Goal: Information Seeking & Learning: Find specific fact

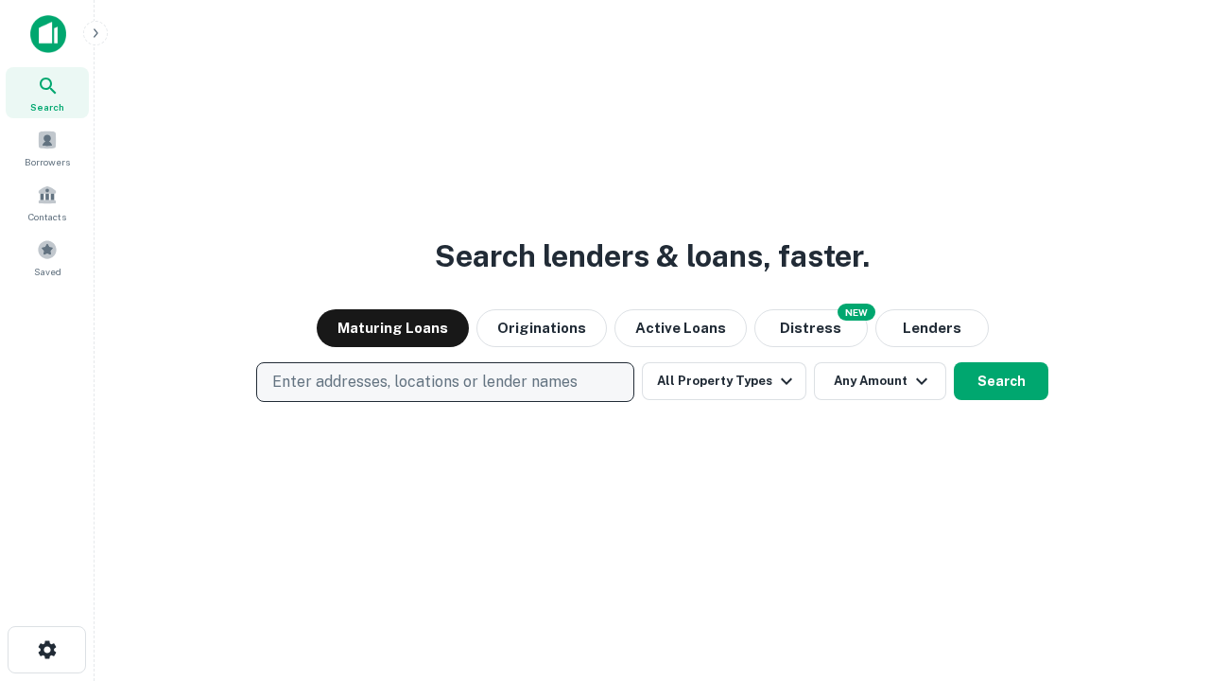
click at [444, 382] on p "Enter addresses, locations or lender names" at bounding box center [424, 382] width 305 height 23
type input "**********"
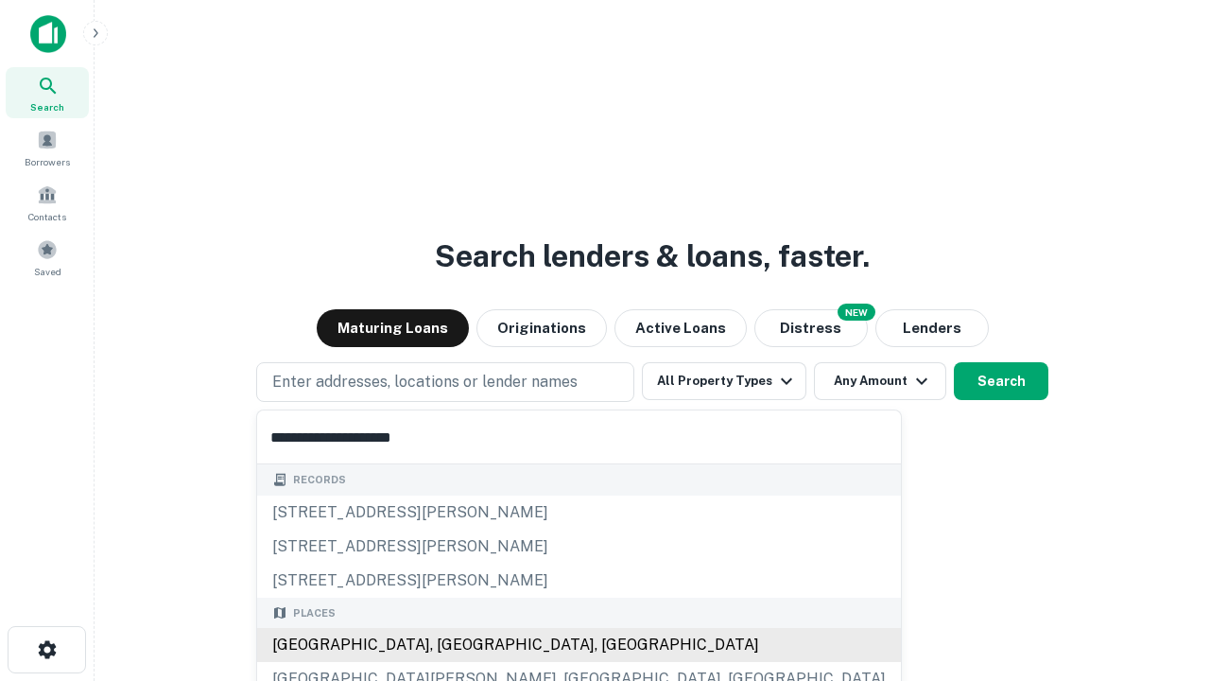
click at [452, 645] on div "[GEOGRAPHIC_DATA], [GEOGRAPHIC_DATA], [GEOGRAPHIC_DATA]" at bounding box center [579, 645] width 644 height 34
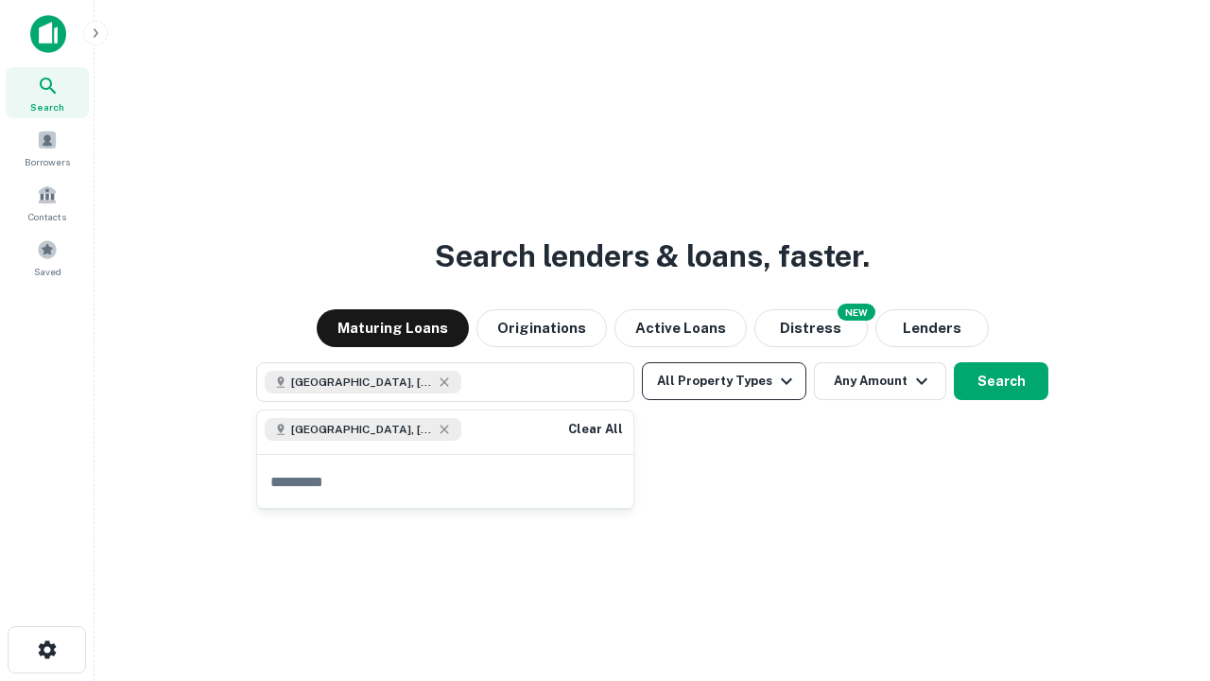
click at [724, 381] on button "All Property Types" at bounding box center [724, 381] width 165 height 38
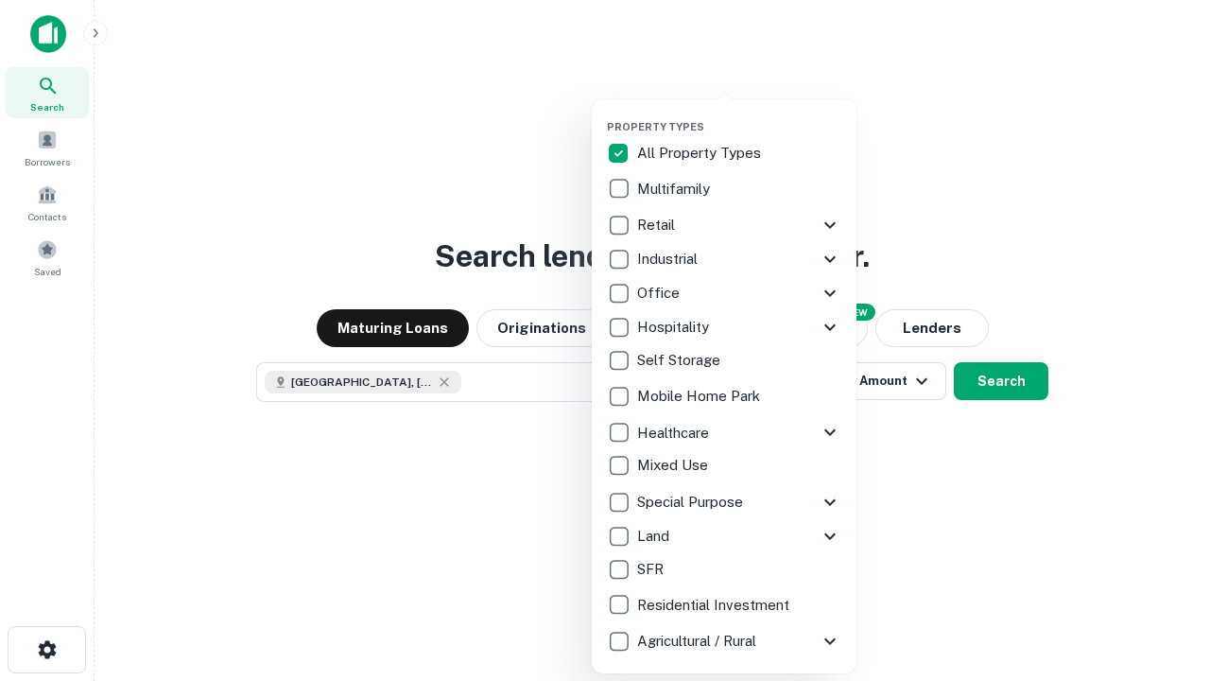
click at [739, 114] on button "button" at bounding box center [739, 114] width 265 height 1
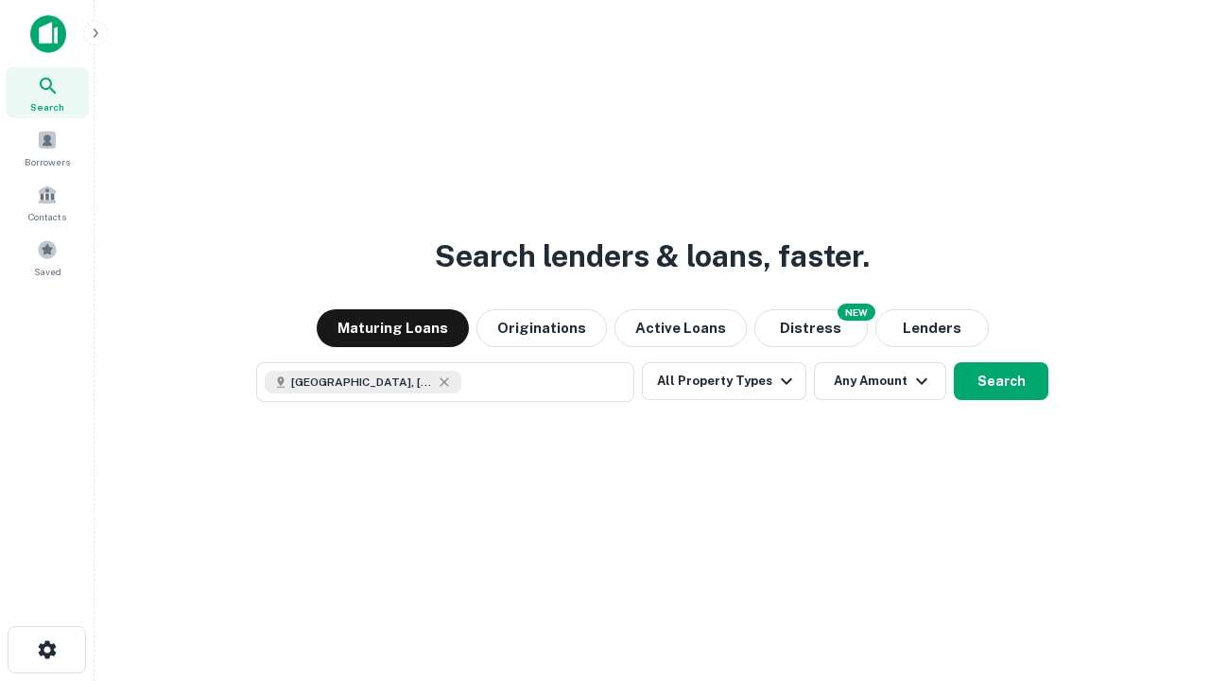
scroll to position [30, 0]
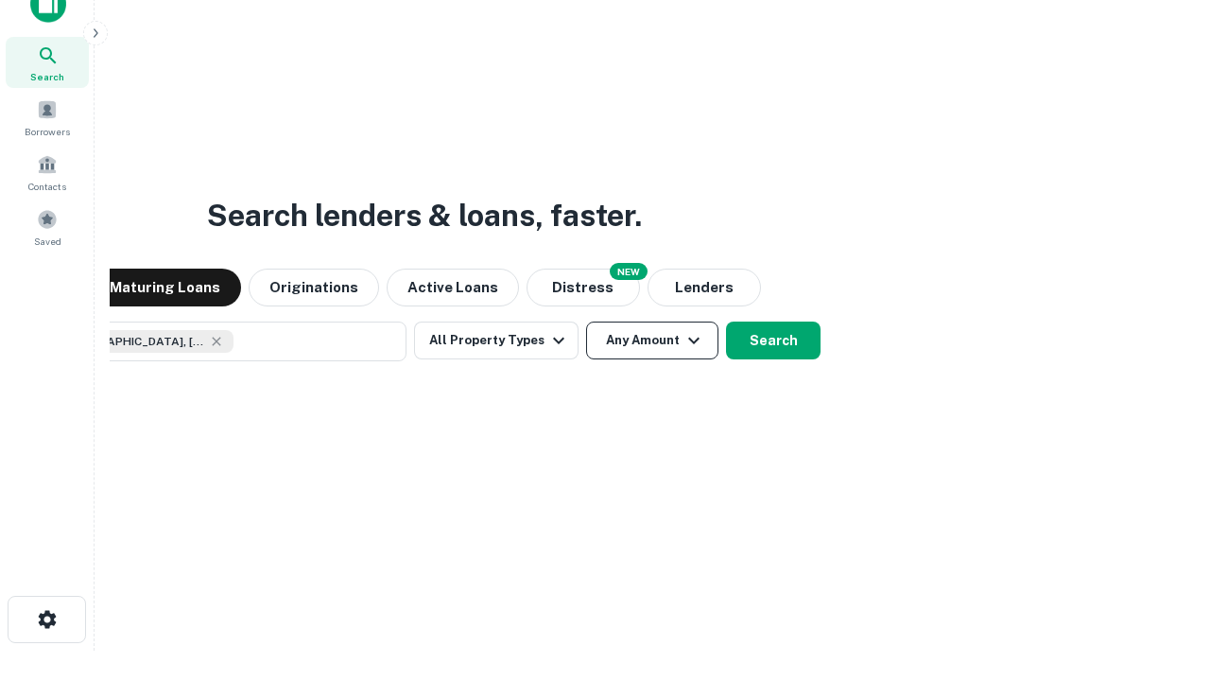
click at [586, 321] on button "Any Amount" at bounding box center [652, 340] width 132 height 38
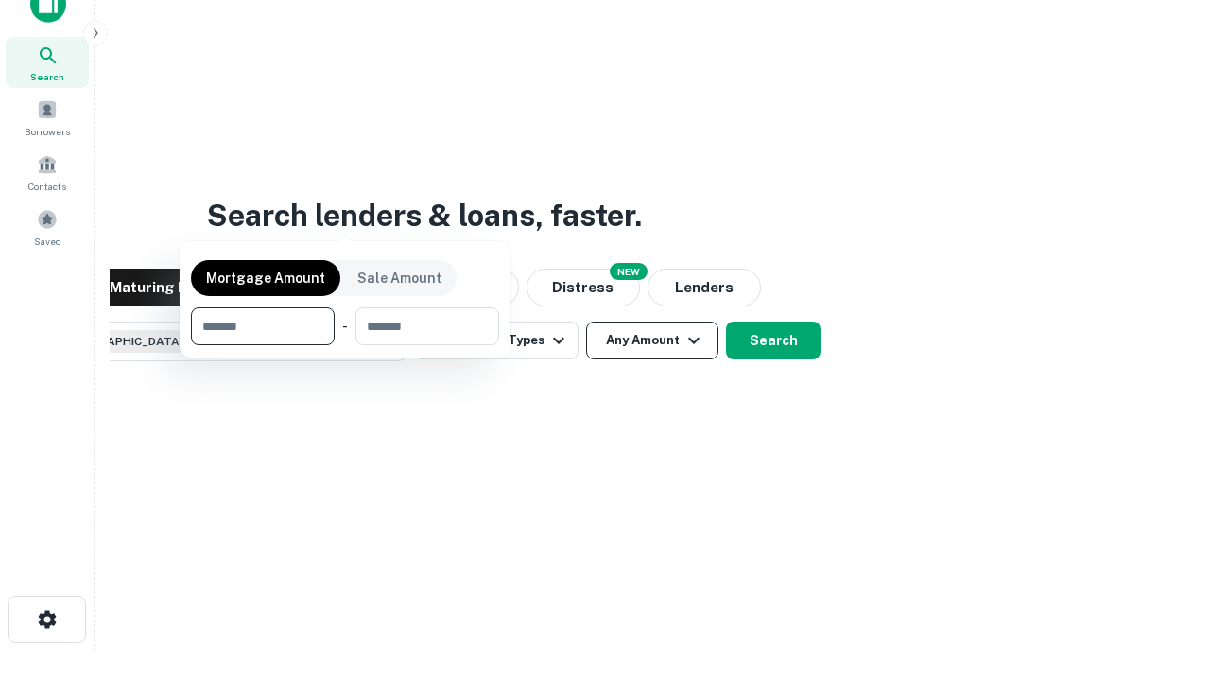
scroll to position [136, 535]
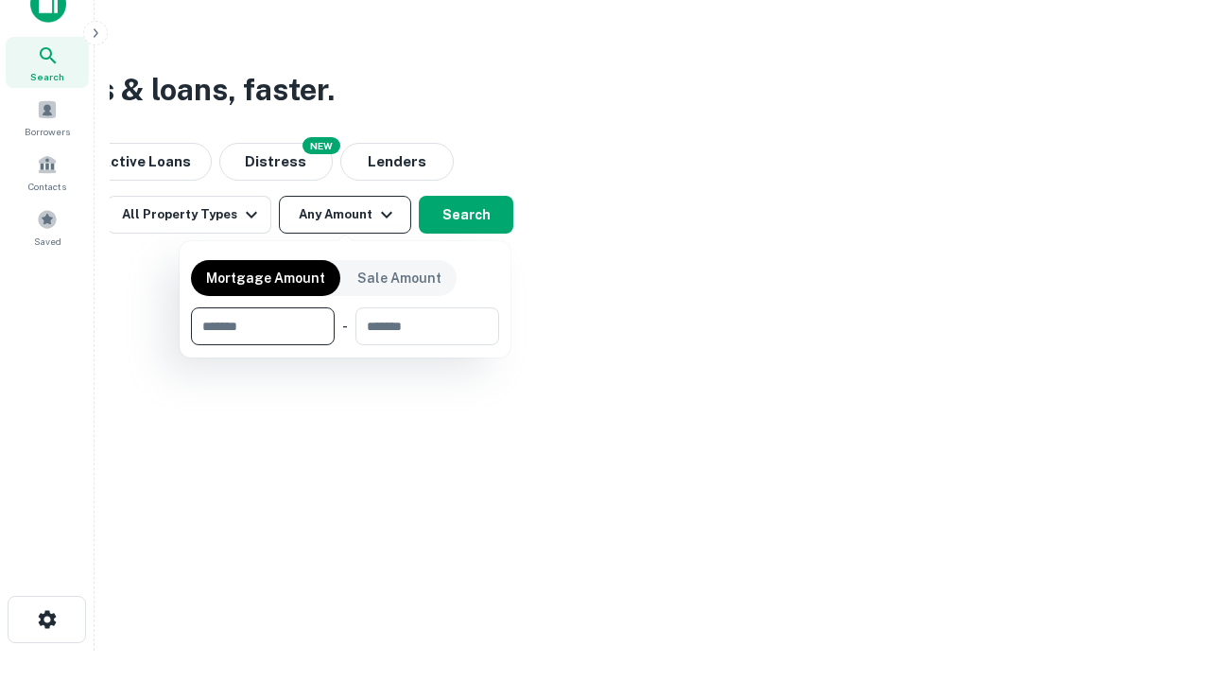
type input "*******"
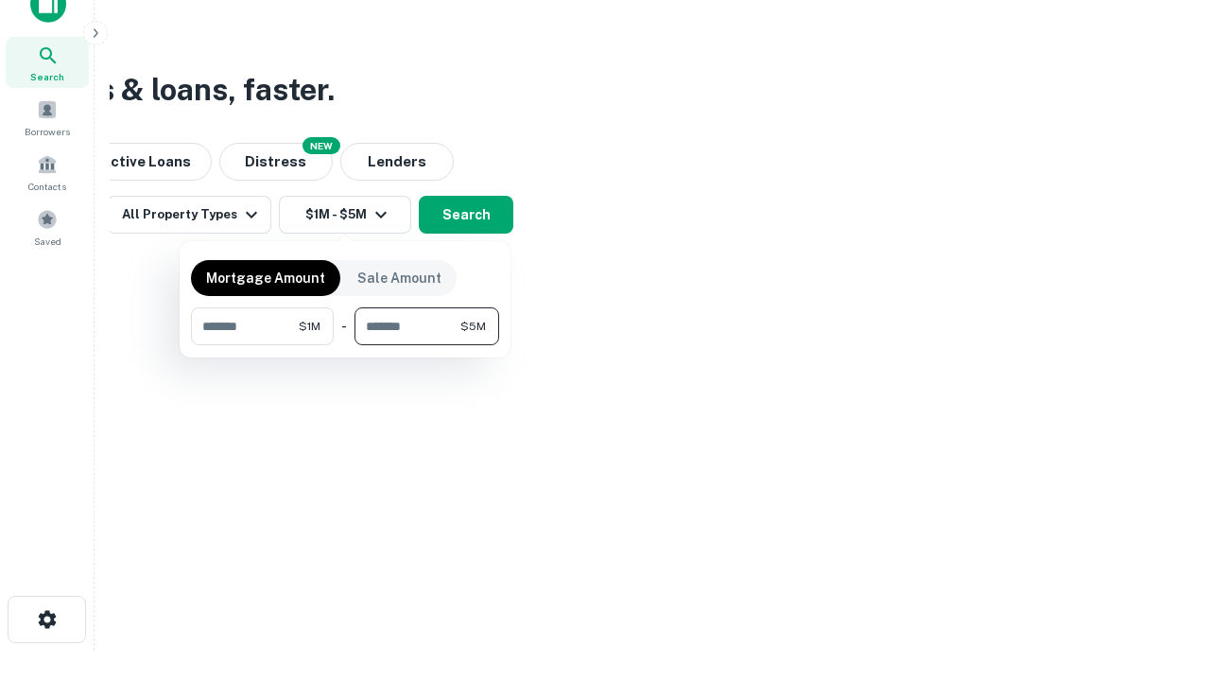
type input "*******"
click at [345, 345] on button "button" at bounding box center [345, 345] width 308 height 1
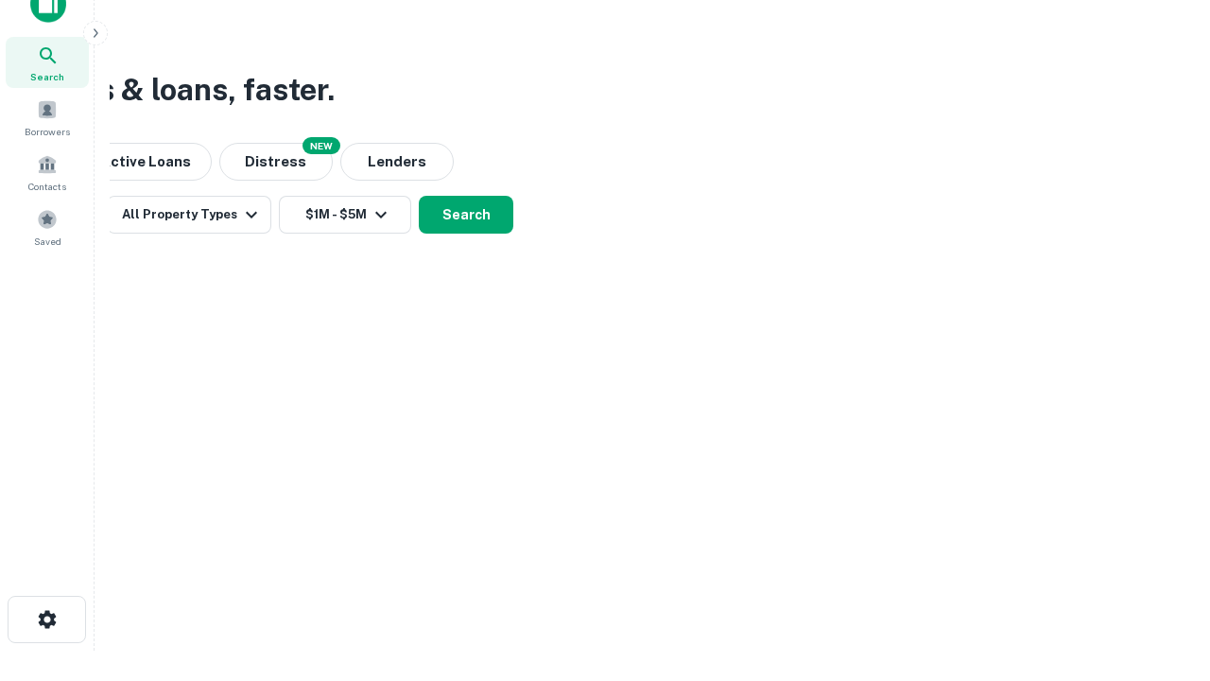
scroll to position [30, 0]
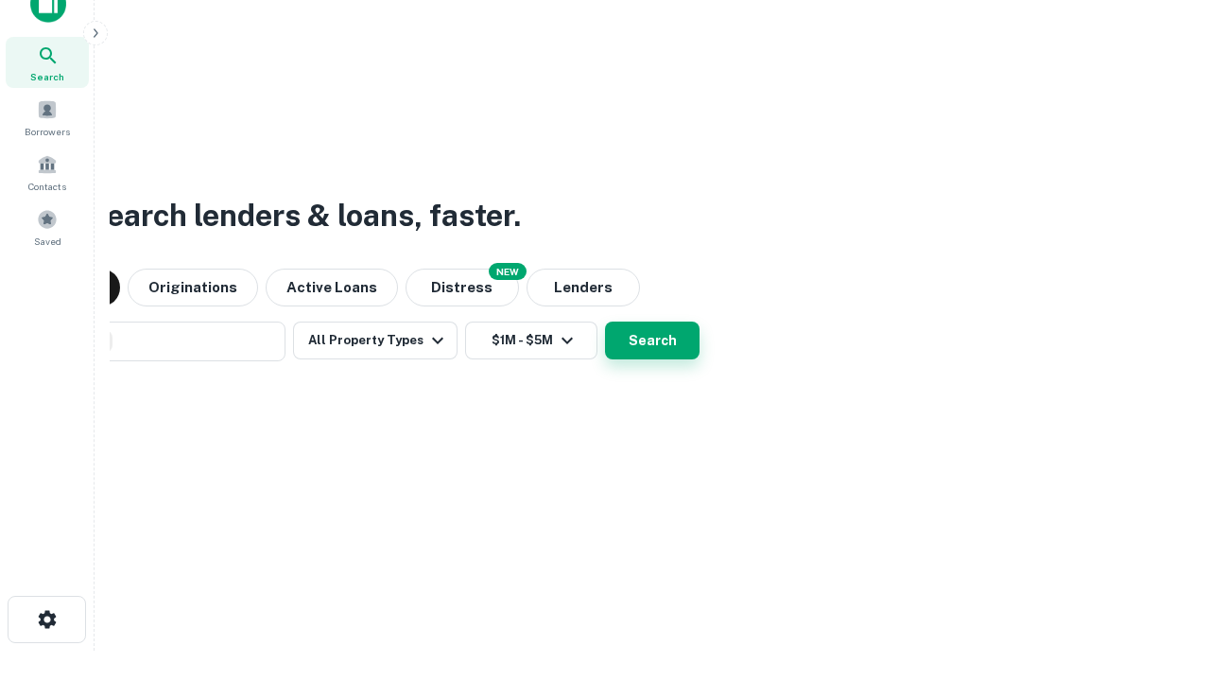
click at [605, 321] on button "Search" at bounding box center [652, 340] width 95 height 38
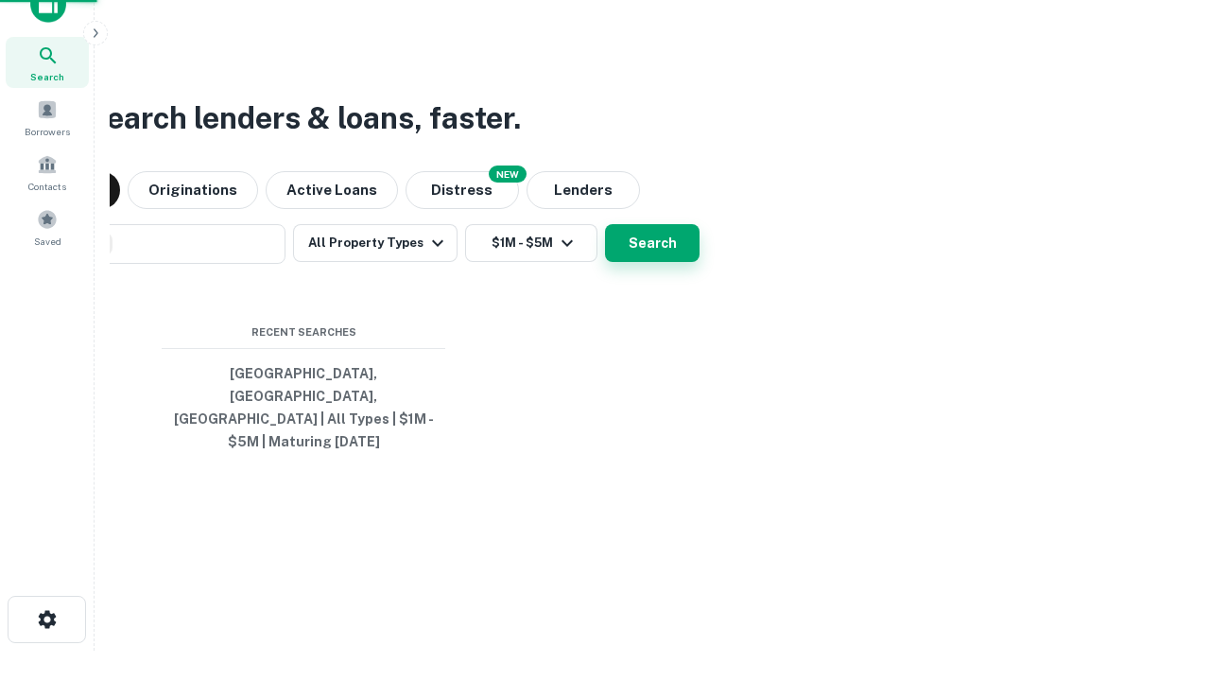
scroll to position [61, 535]
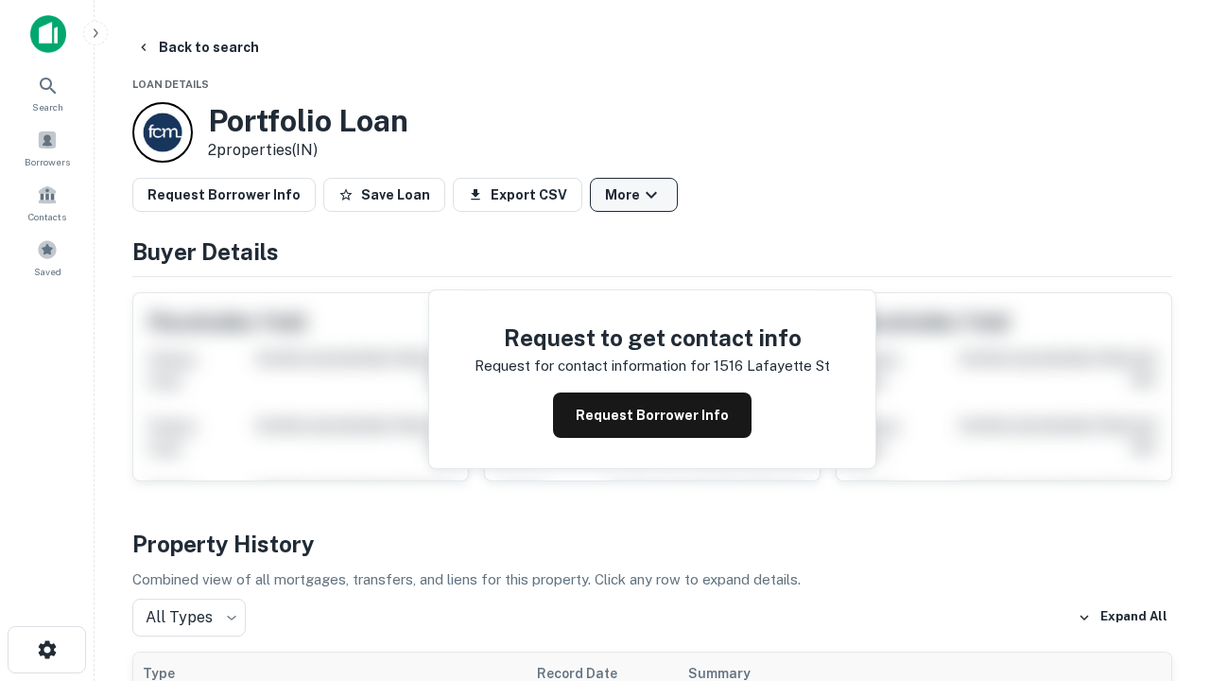
click at [633, 195] on button "More" at bounding box center [634, 195] width 88 height 34
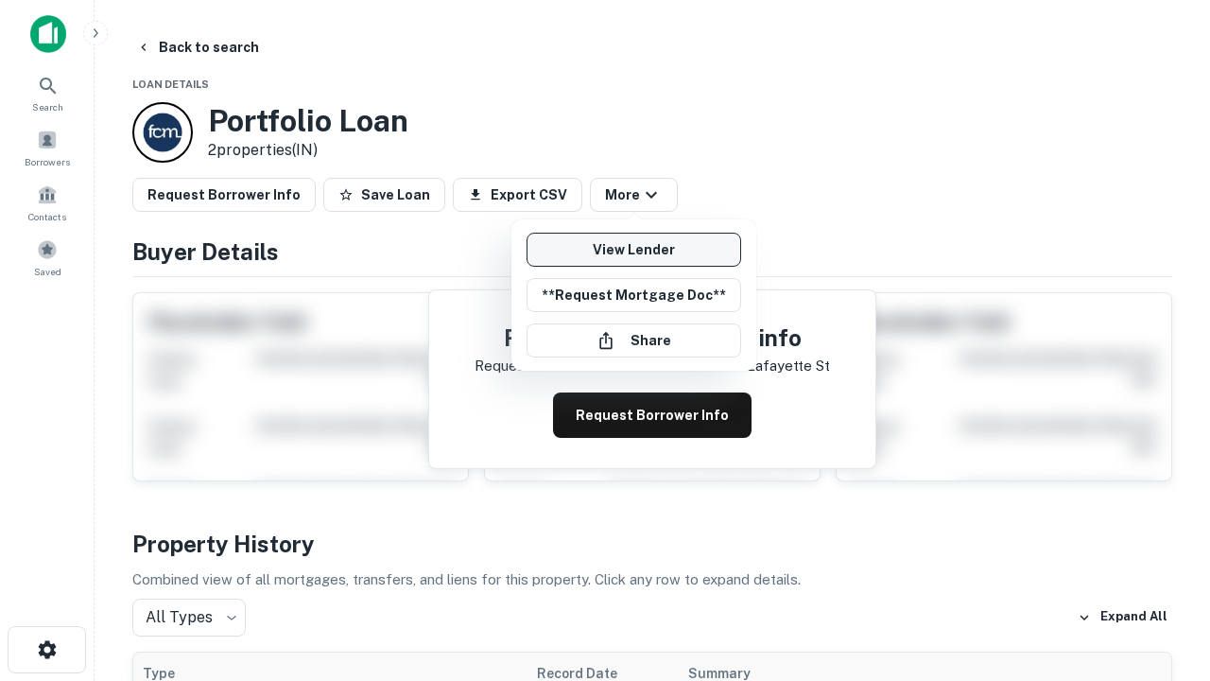
click at [633, 250] on link "View Lender" at bounding box center [634, 250] width 215 height 34
